Goal: Task Accomplishment & Management: Use online tool/utility

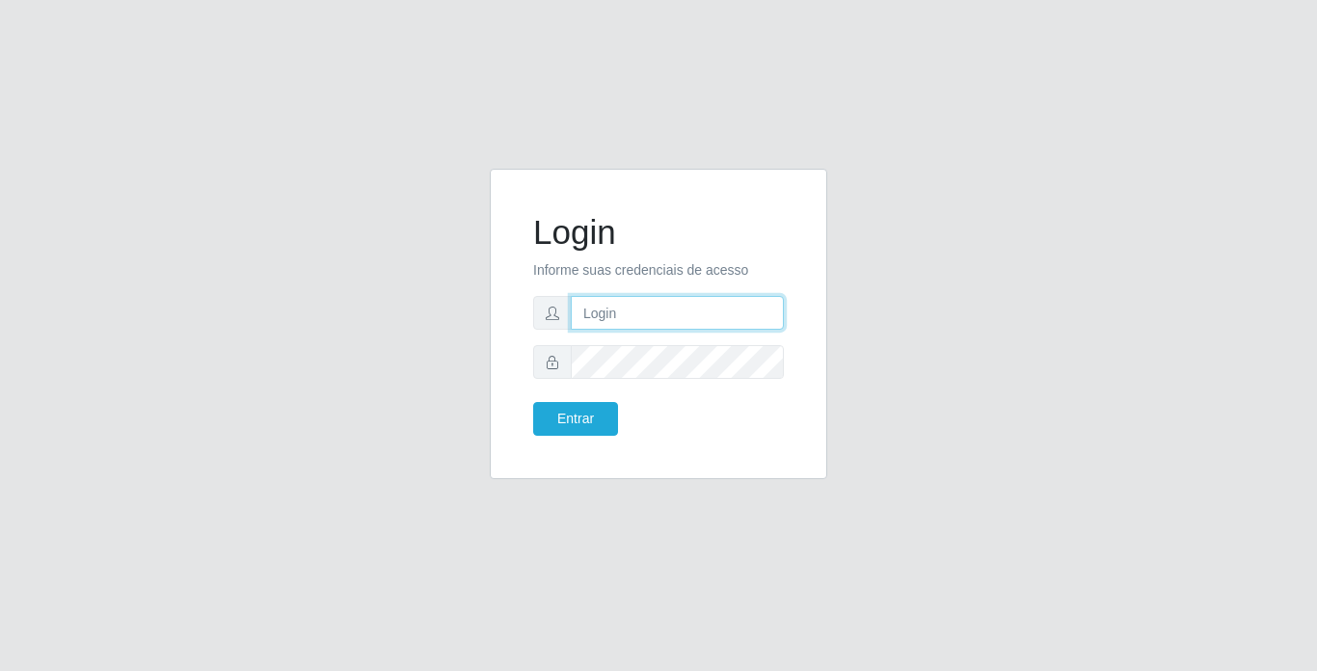
click at [646, 324] on input "text" at bounding box center [677, 313] width 213 height 34
type input "[PERSON_NAME]"
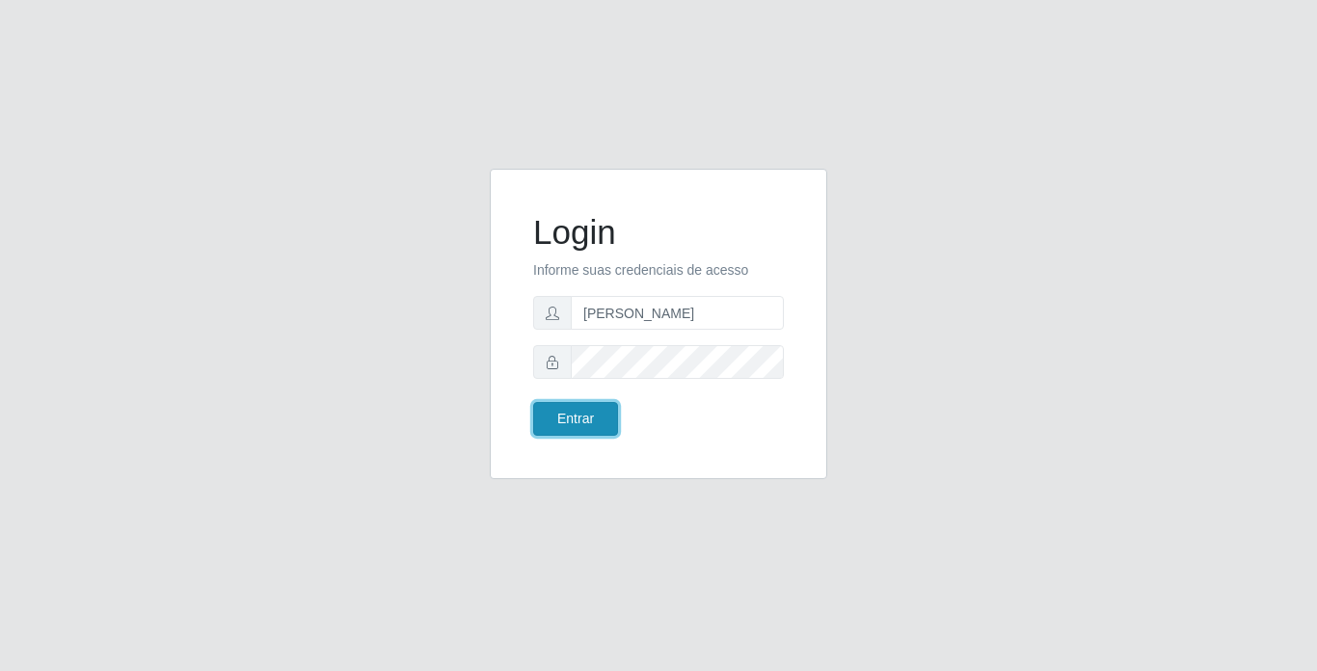
click at [604, 427] on button "Entrar" at bounding box center [575, 419] width 85 height 34
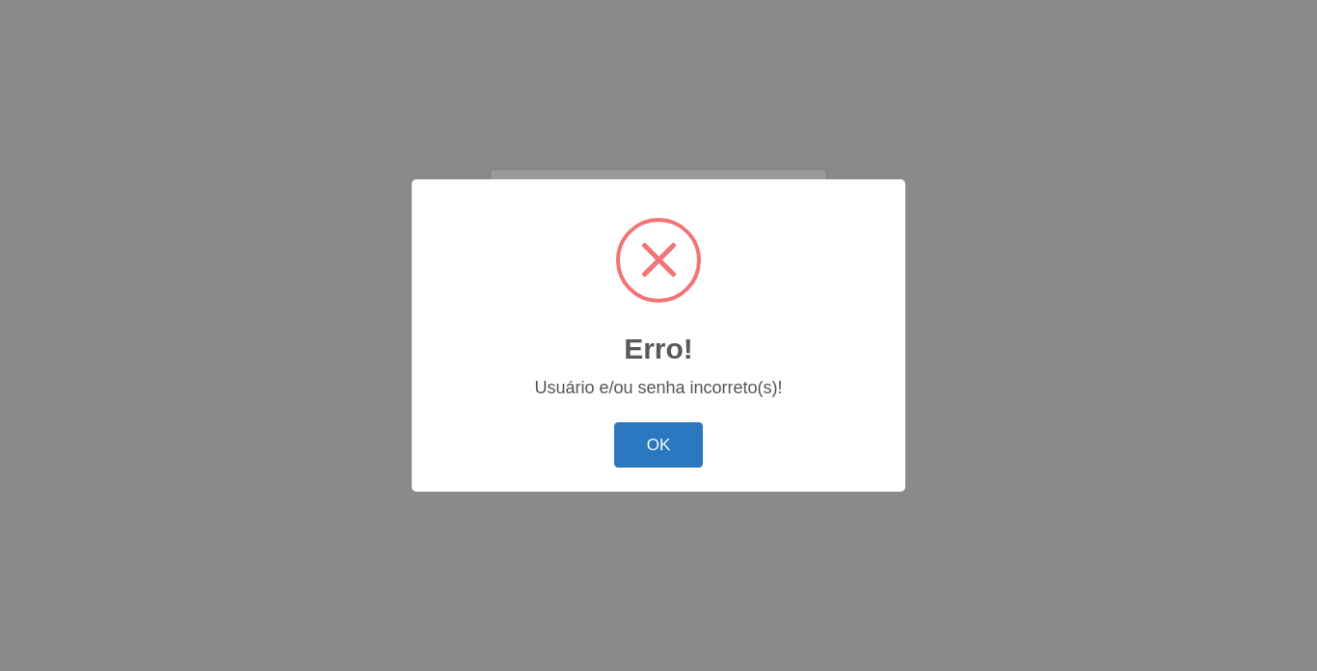
click at [663, 445] on button "OK" at bounding box center [659, 444] width 90 height 45
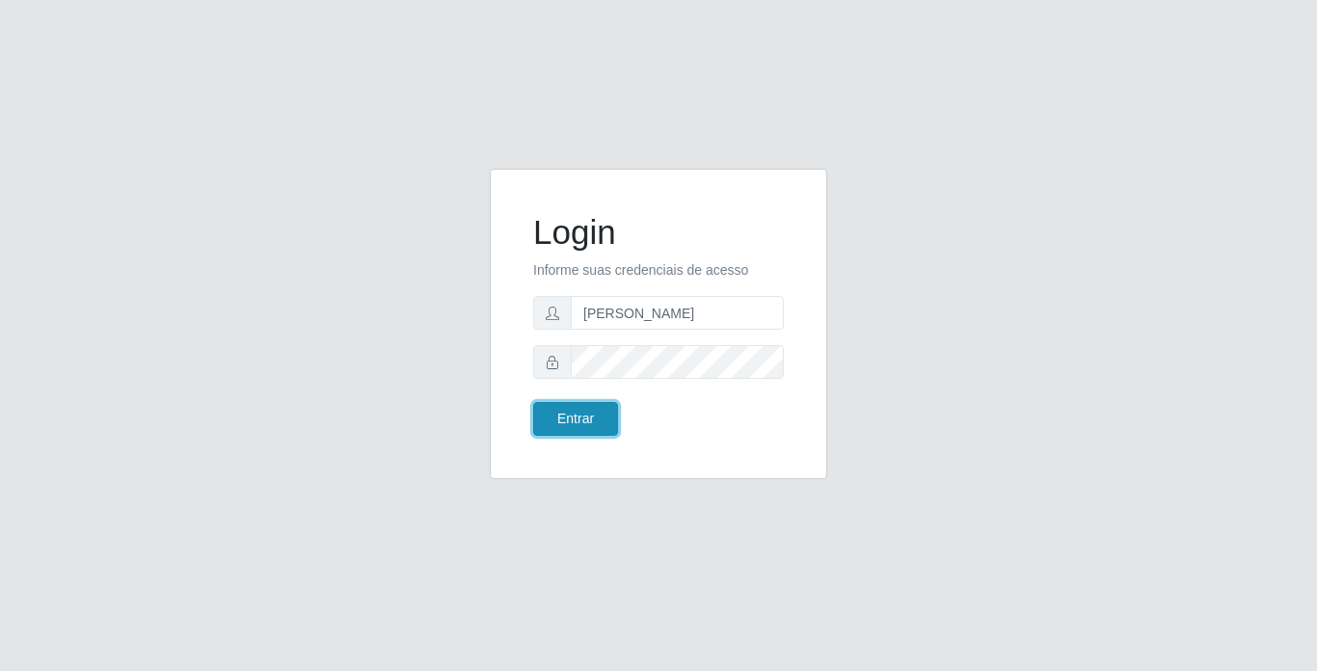
click at [602, 422] on button "Entrar" at bounding box center [575, 419] width 85 height 34
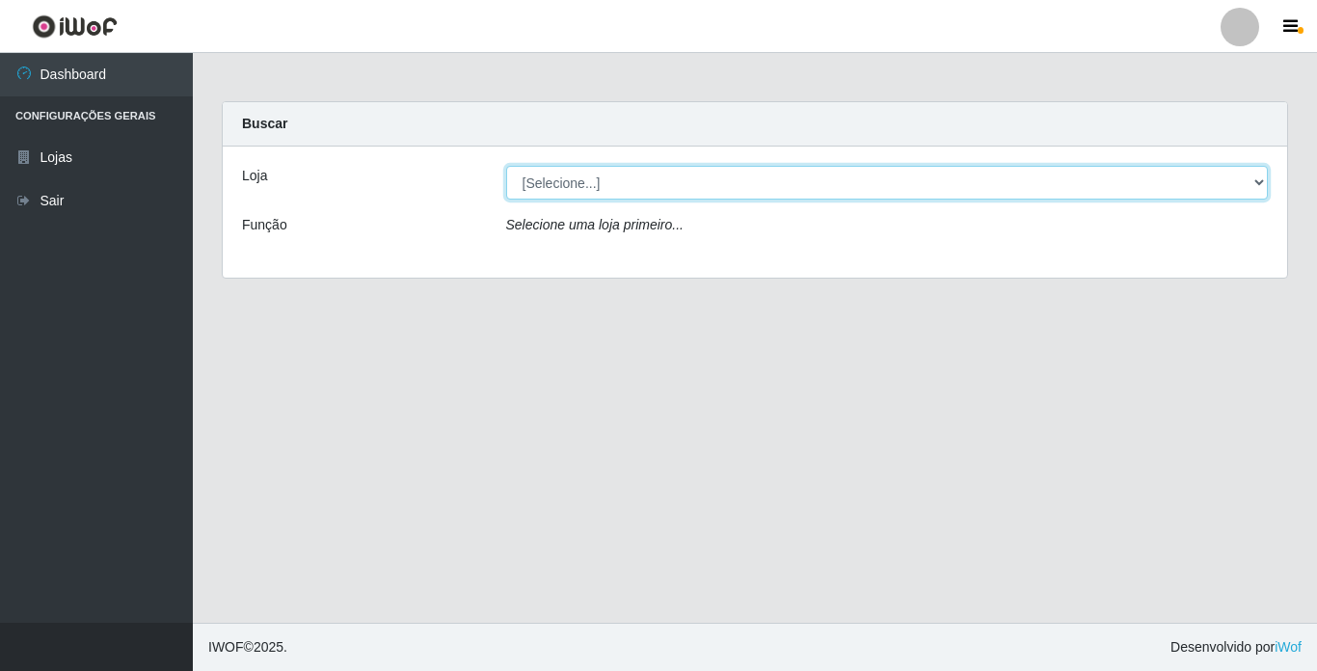
click at [689, 177] on select "[Selecione...] Bemais Supermercados - [GEOGRAPHIC_DATA]" at bounding box center [887, 183] width 763 height 34
select select "250"
click at [506, 166] on select "[Selecione...] Bemais Supermercados - [GEOGRAPHIC_DATA]" at bounding box center [887, 183] width 763 height 34
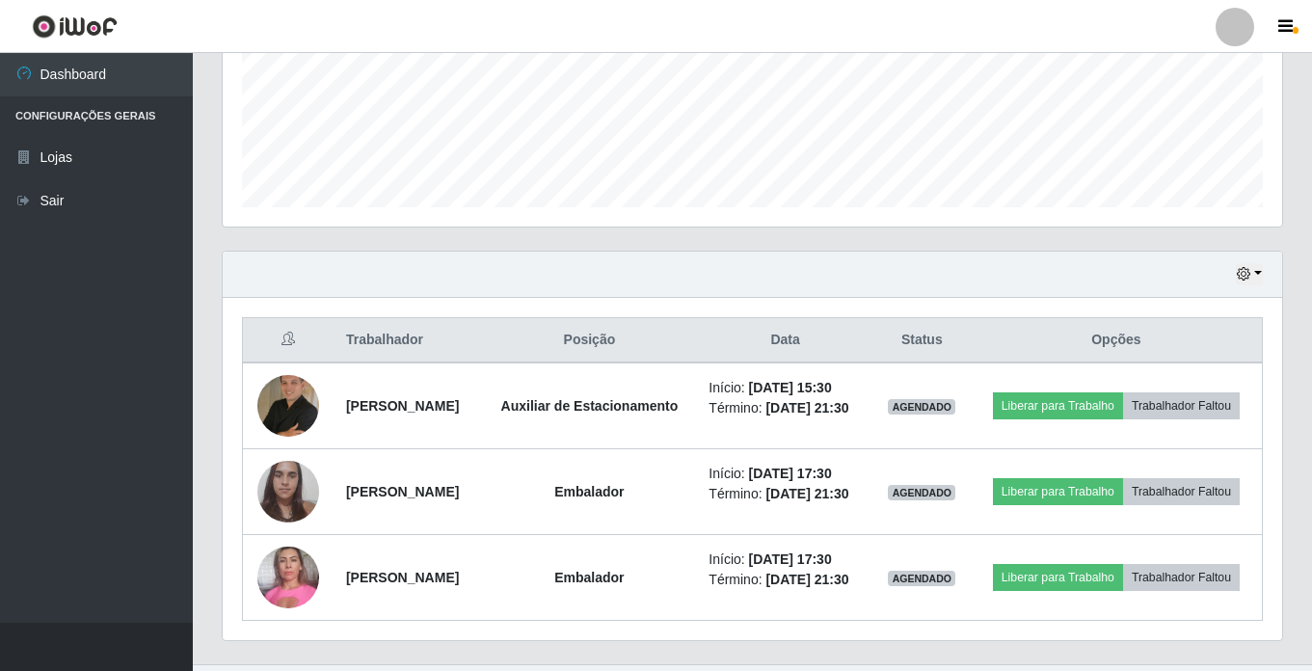
scroll to position [567, 0]
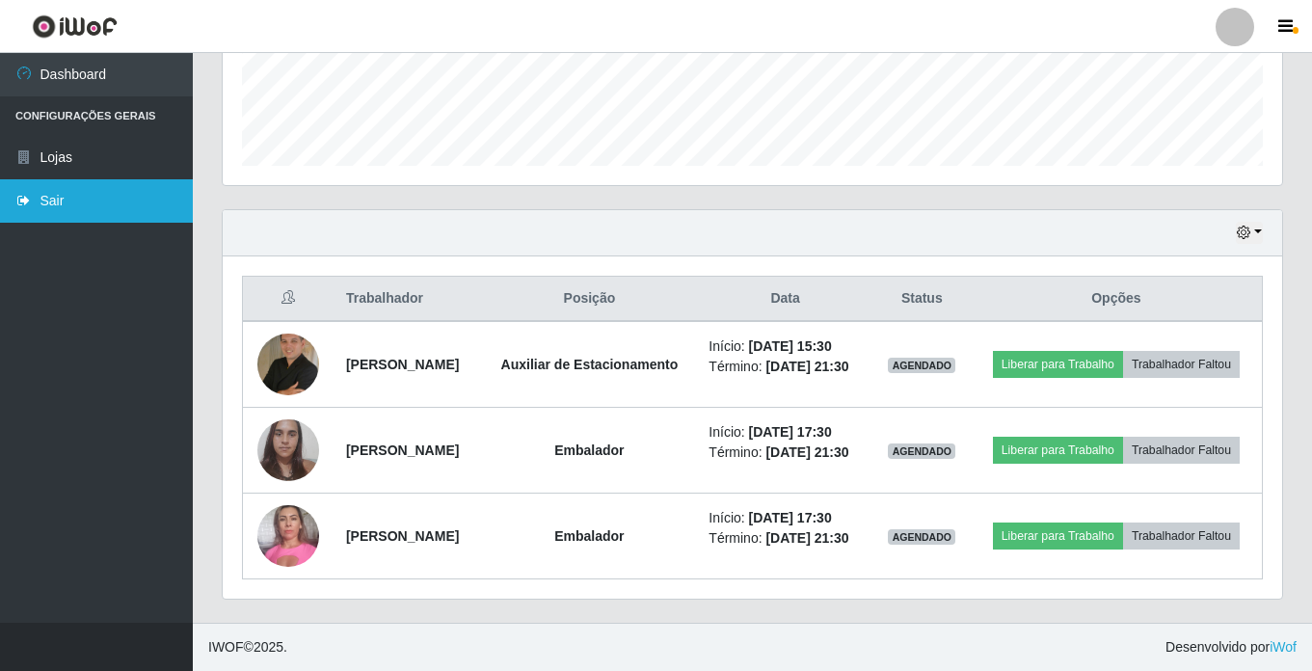
click at [63, 213] on link "Sair" at bounding box center [96, 200] width 193 height 43
